Goal: Transaction & Acquisition: Purchase product/service

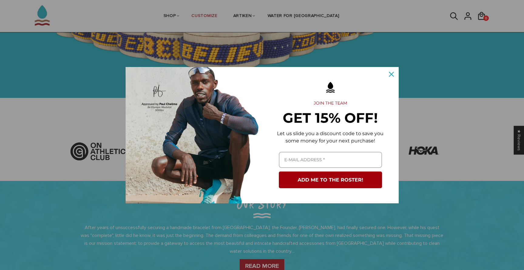
scroll to position [147, 0]
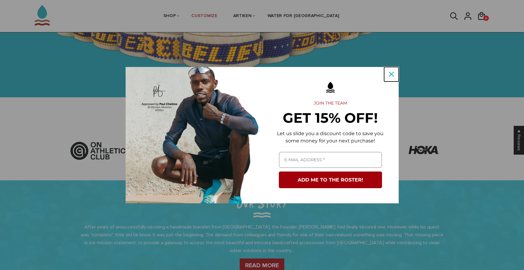
click at [389, 76] on icon "close icon" at bounding box center [391, 74] width 5 height 5
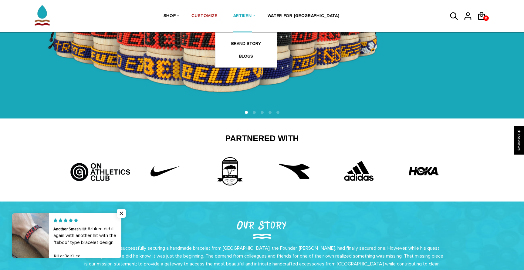
scroll to position [111, 0]
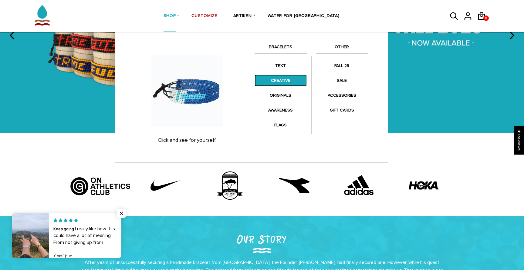
click at [282, 81] on link "CREATIVE" at bounding box center [280, 81] width 52 height 12
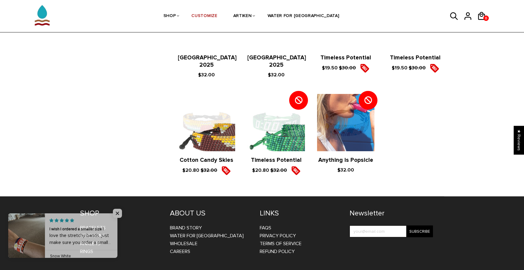
scroll to position [662, 0]
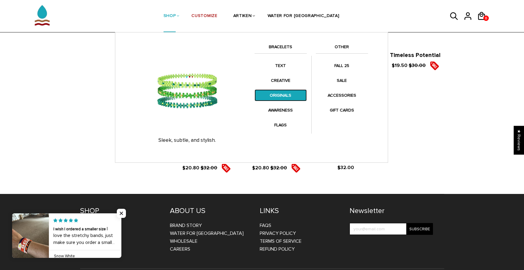
click at [272, 96] on link "ORIGINALS" at bounding box center [280, 95] width 52 height 12
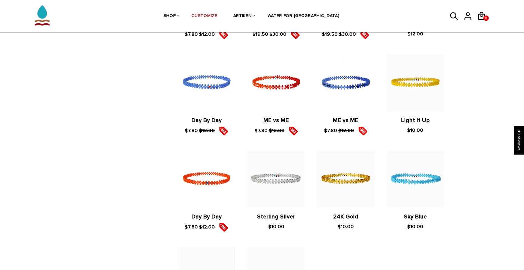
scroll to position [185, 0]
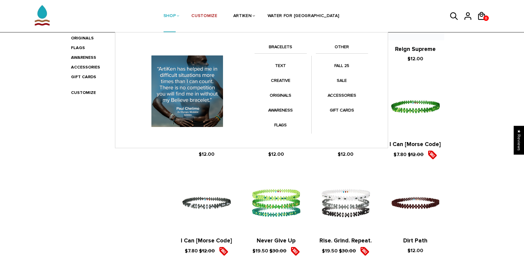
click at [176, 15] on link "SHOP" at bounding box center [169, 16] width 12 height 32
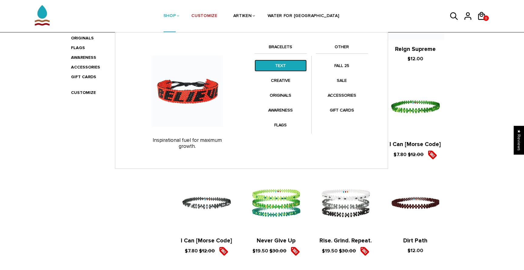
click at [281, 69] on link "TEXT" at bounding box center [280, 66] width 52 height 12
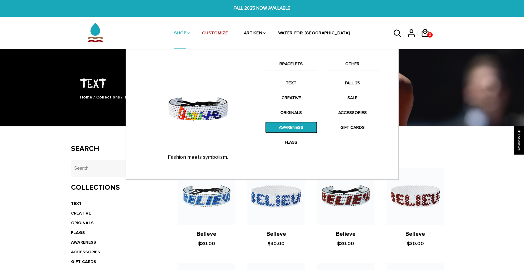
click at [285, 129] on link "AWARENESS" at bounding box center [291, 128] width 52 height 12
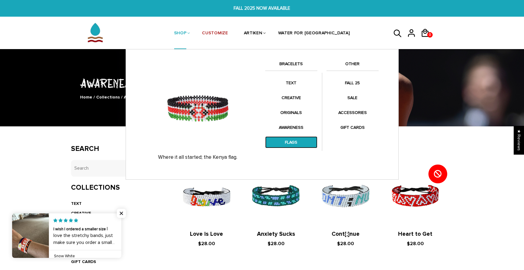
click at [287, 147] on link "FLAGS" at bounding box center [291, 142] width 52 height 12
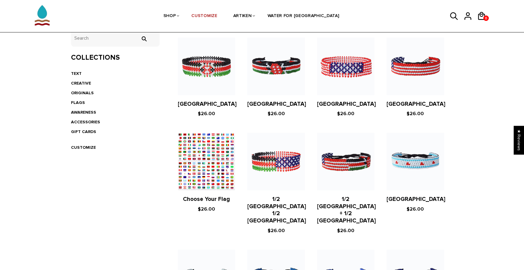
scroll to position [146, 0]
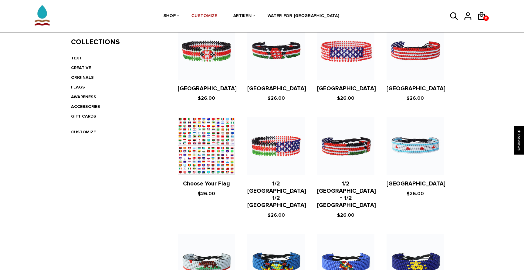
click at [195, 138] on figure at bounding box center [206, 145] width 57 height 57
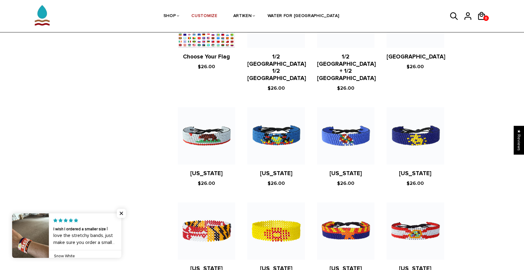
scroll to position [278, 0]
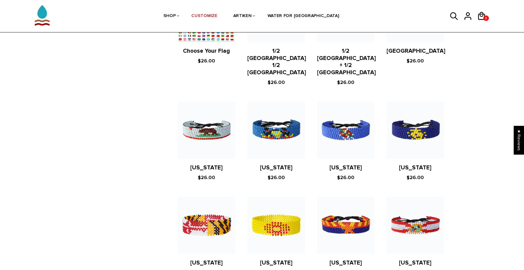
click at [199, 125] on figure at bounding box center [206, 130] width 57 height 57
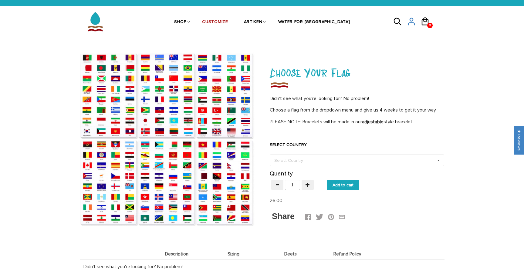
scroll to position [4, 0]
